Goal: Find specific page/section: Find specific page/section

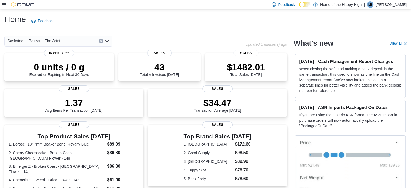
click at [5, 4] on icon at bounding box center [4, 4] width 4 height 4
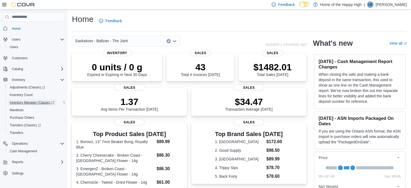
click at [29, 102] on span "Inventory Manager (Classic)" at bounding box center [32, 102] width 45 height 4
click at [24, 87] on span "Adjustments (Classic)" at bounding box center [27, 87] width 35 height 4
click at [31, 86] on span "Adjustments (Classic)" at bounding box center [27, 87] width 35 height 4
click at [23, 85] on span "Adjustments (Classic)" at bounding box center [27, 87] width 35 height 4
